Goal: Task Accomplishment & Management: Use online tool/utility

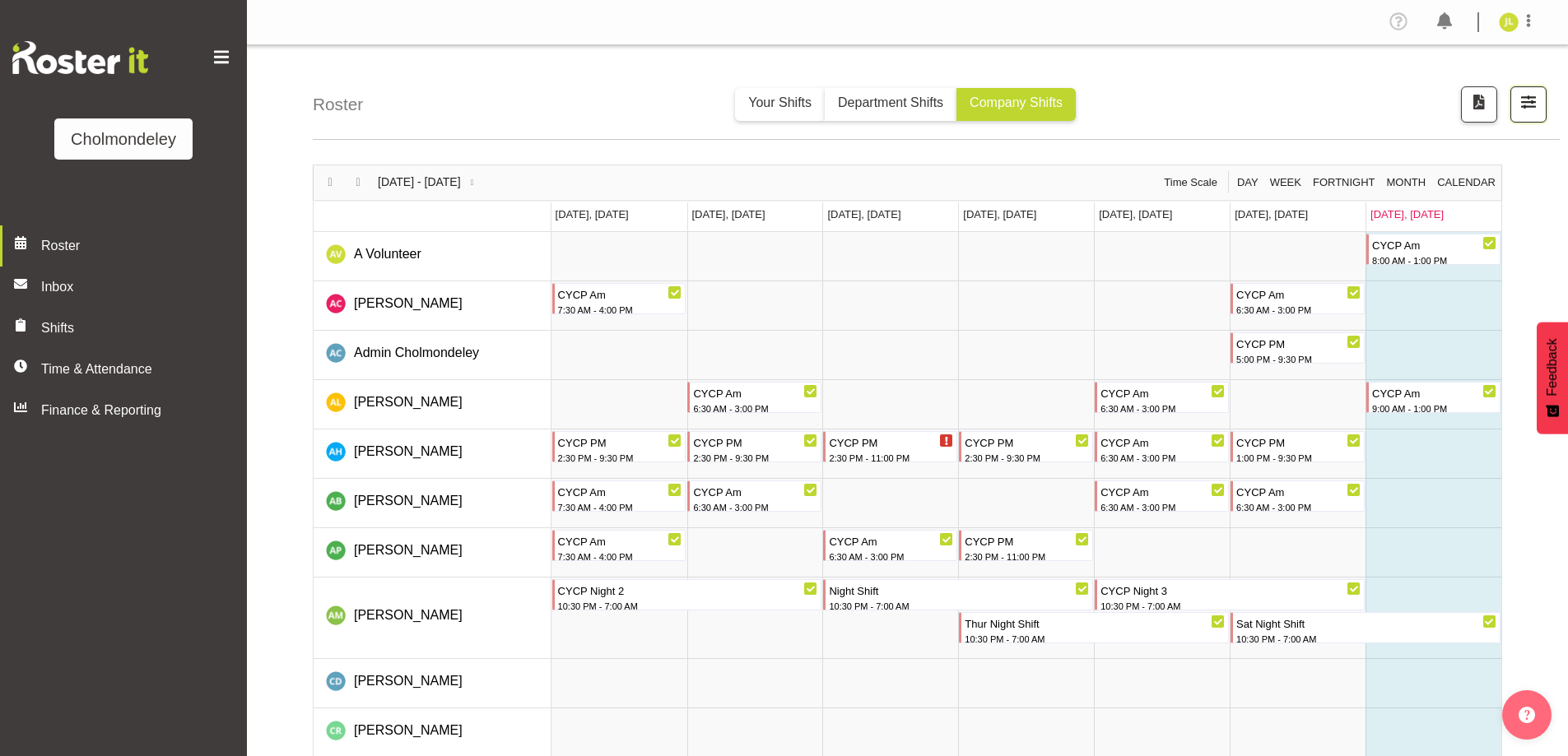
click at [1533, 110] on span "button" at bounding box center [1528, 101] width 21 height 21
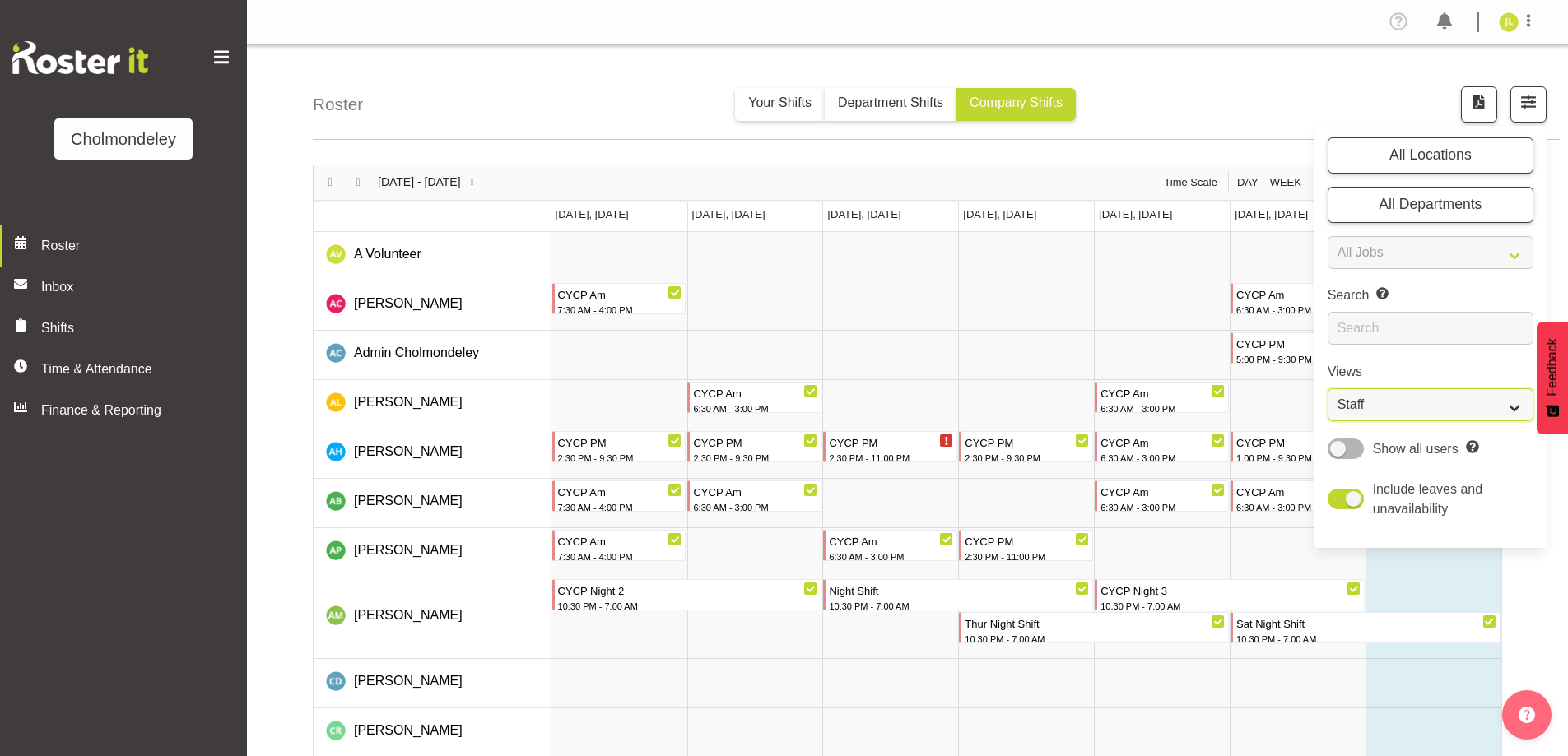
click at [1464, 393] on select "Staff Role Shift - Horizontal Shift - Vertical Staff - Location" at bounding box center [1430, 404] width 206 height 33
select select "shift"
click at [1328, 388] on select "Staff Role Shift - Horizontal Shift - Vertical Staff - Location" at bounding box center [1430, 404] width 206 height 33
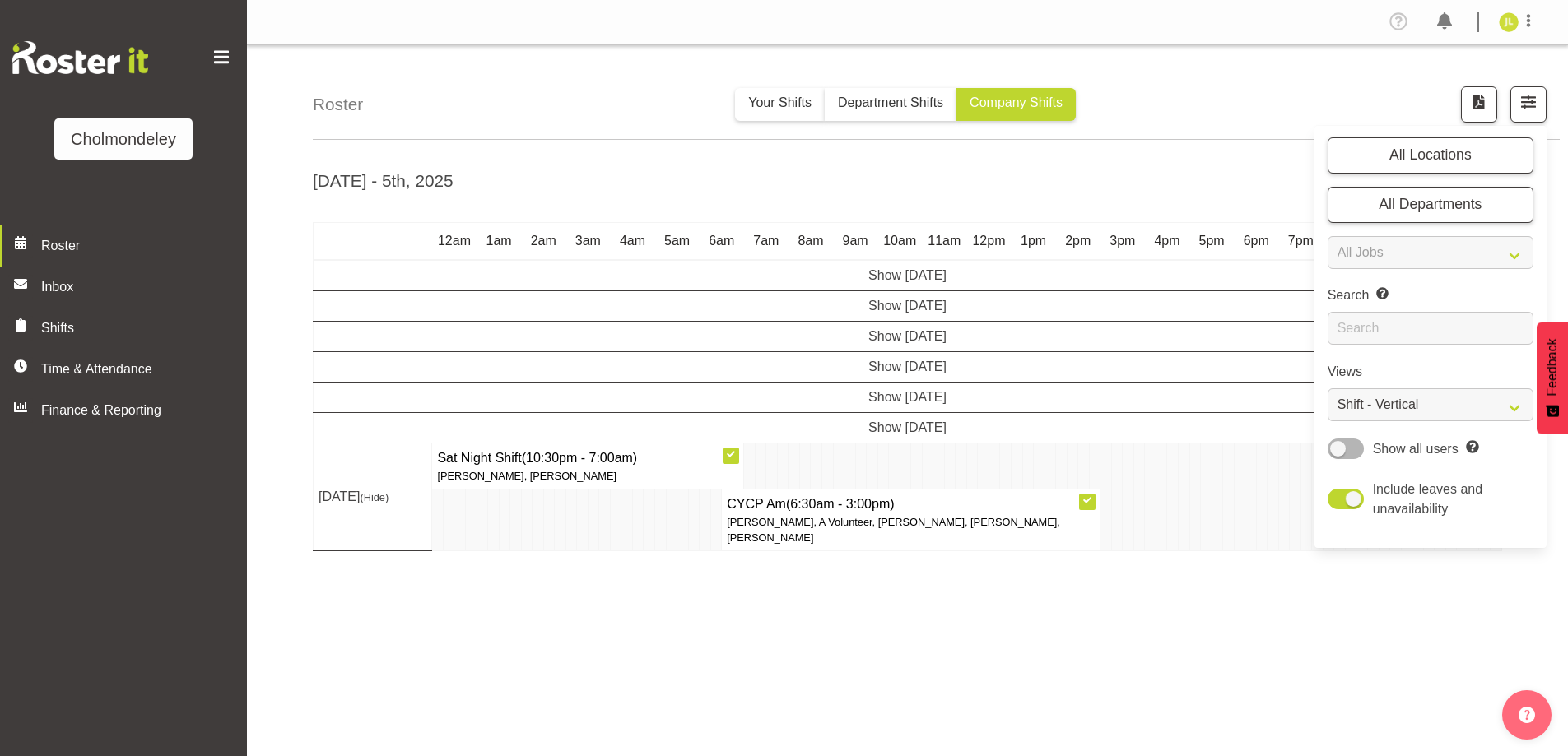
click at [921, 608] on div "[DATE] - 5th, [DATE] - [DATE] [DATE] Day Week Fortnight Month calendar Month Ag…" at bounding box center [940, 481] width 1255 height 658
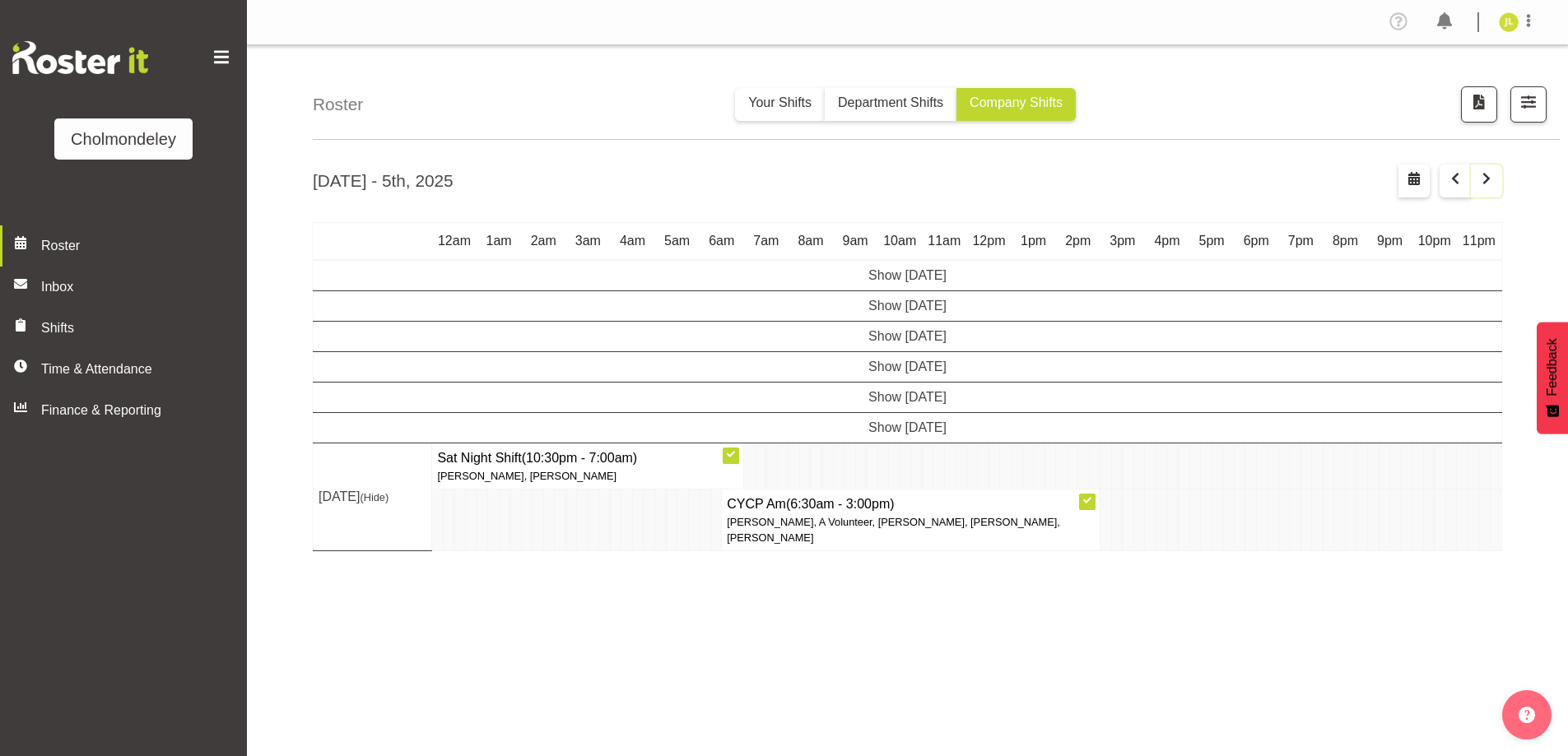
click at [1495, 182] on span "button" at bounding box center [1486, 178] width 20 height 20
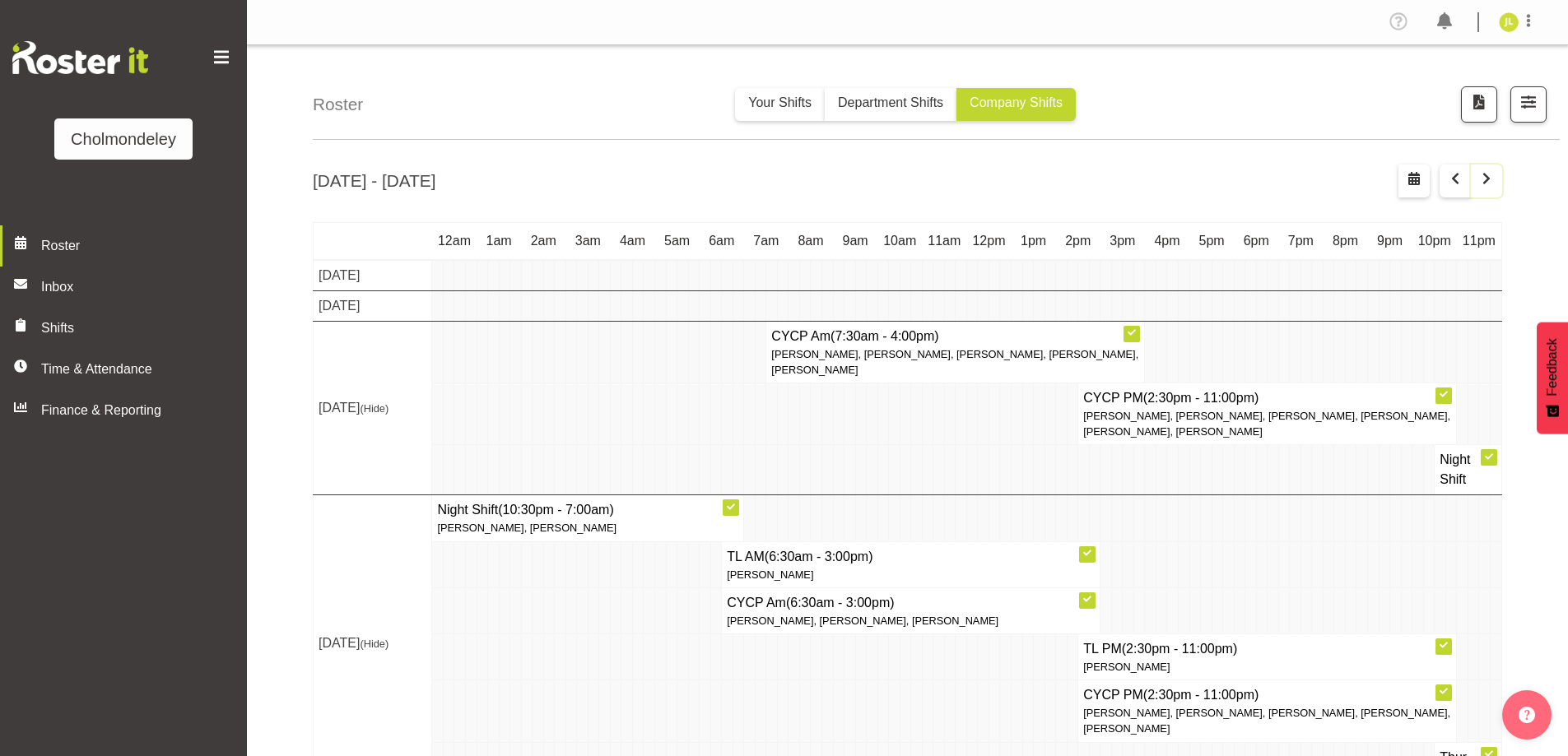
scroll to position [247, 0]
